Goal: Use online tool/utility: Utilize a website feature to perform a specific function

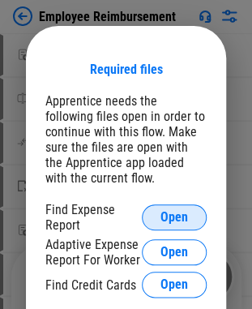
click at [163, 214] on span "Open" at bounding box center [175, 217] width 28 height 13
click at [188, 222] on button "Open" at bounding box center [174, 218] width 65 height 26
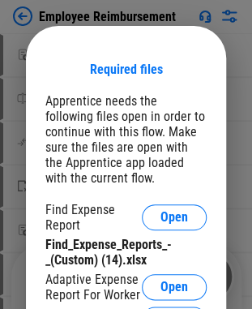
click at [136, 122] on div "Apprentice needs the following files open in order to continue with this flow. …" at bounding box center [126, 139] width 162 height 93
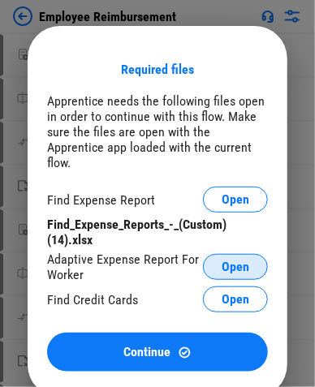
click at [241, 261] on span "Open" at bounding box center [236, 267] width 28 height 13
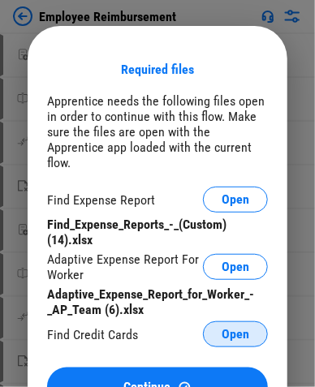
click at [243, 308] on span "Open" at bounding box center [236, 334] width 28 height 13
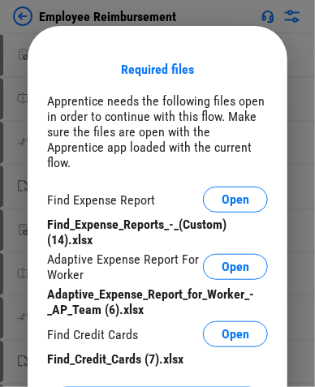
click at [170, 67] on div "Required files" at bounding box center [157, 69] width 73 height 15
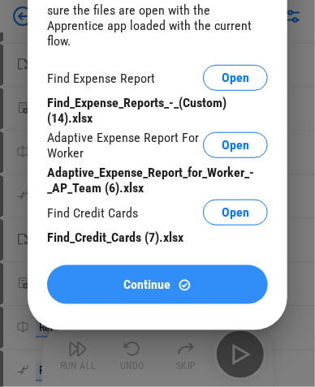
click at [185, 284] on button "Continue" at bounding box center [157, 284] width 221 height 39
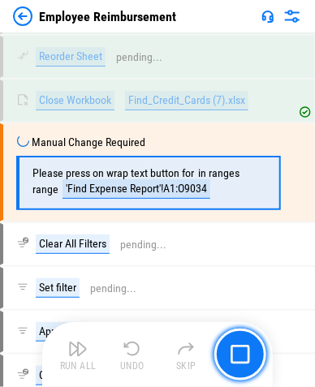
scroll to position [899, 0]
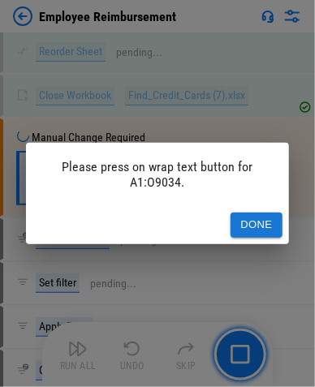
click at [264, 223] on button "Done" at bounding box center [257, 225] width 52 height 25
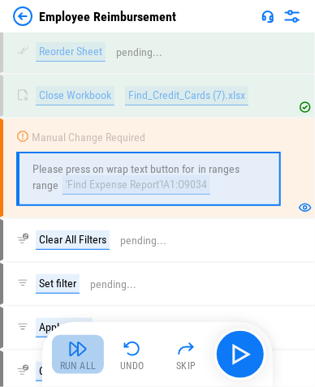
click at [88, 308] on button "Run All" at bounding box center [78, 354] width 52 height 39
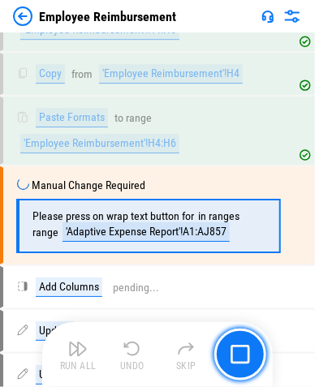
scroll to position [2660, 0]
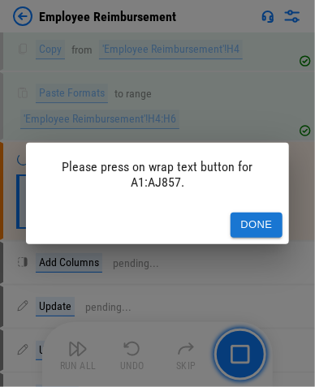
click at [264, 218] on button "Done" at bounding box center [257, 225] width 52 height 25
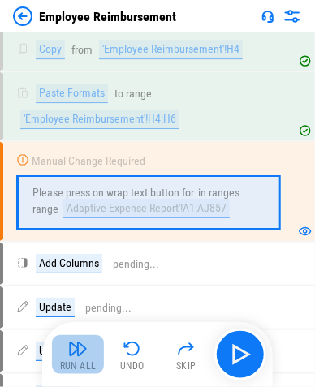
click at [68, 308] on img "button" at bounding box center [77, 348] width 19 height 19
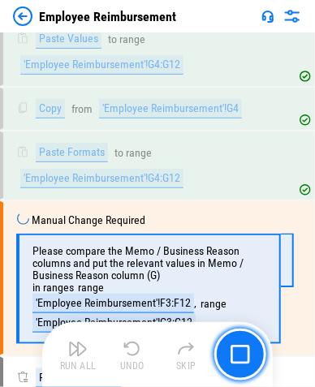
scroll to position [5757, 0]
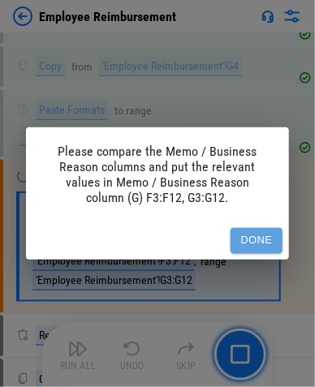
click at [258, 228] on button "Done" at bounding box center [257, 240] width 52 height 25
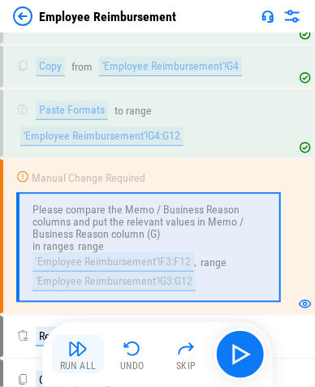
click at [88, 308] on button "Run All" at bounding box center [78, 354] width 52 height 39
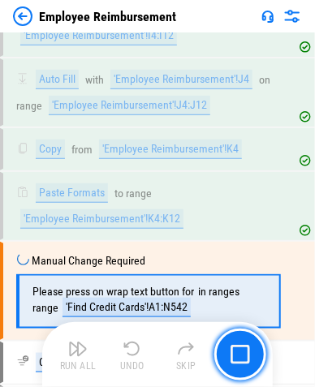
scroll to position [6737, 0]
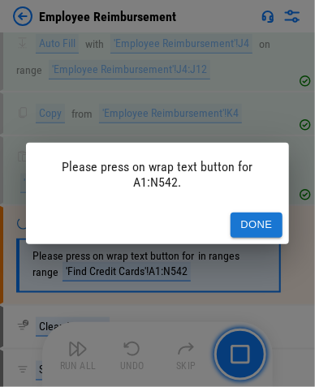
click at [264, 223] on button "Done" at bounding box center [257, 225] width 52 height 25
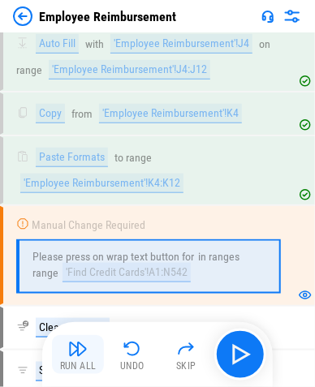
click at [71, 308] on img "button" at bounding box center [77, 348] width 19 height 19
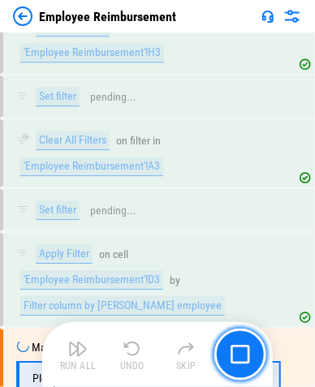
scroll to position [8247, 0]
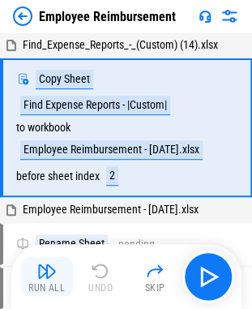
click at [56, 283] on div "Run All" at bounding box center [46, 288] width 37 height 10
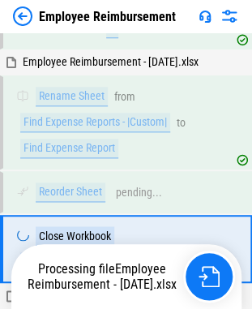
scroll to position [239, 0]
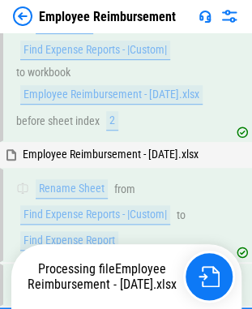
scroll to position [239, 0]
